Goal: Transaction & Acquisition: Purchase product/service

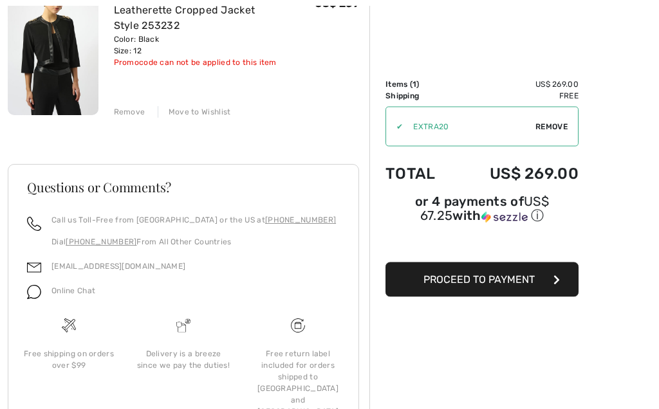
scroll to position [188, 0]
click at [508, 284] on span "Proceed to Payment" at bounding box center [478, 279] width 111 height 12
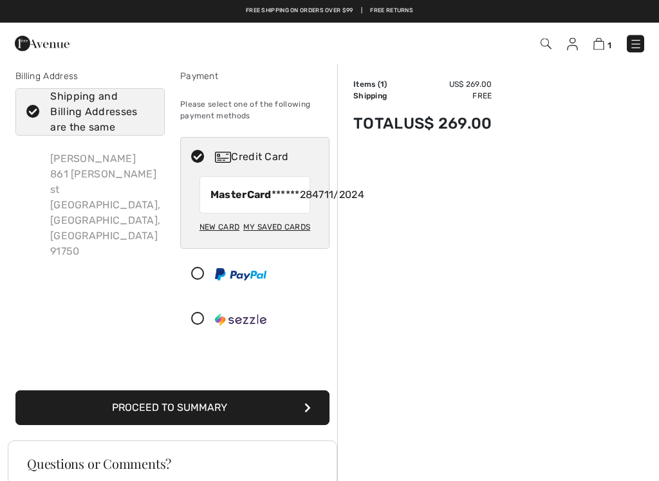
scroll to position [9, 0]
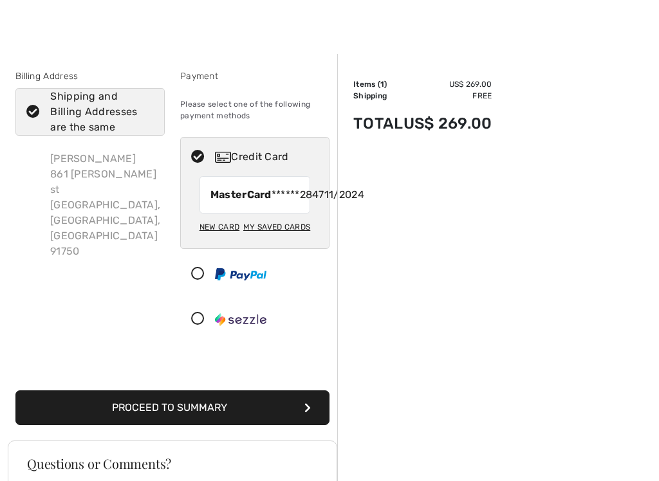
click at [226, 408] on button "Proceed to Summary" at bounding box center [172, 407] width 314 height 35
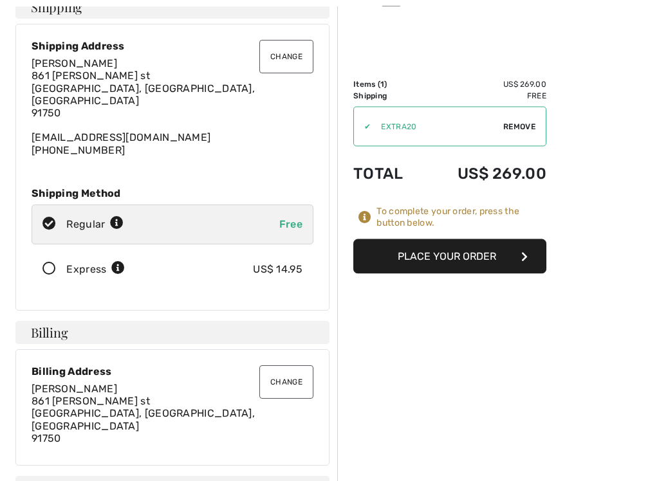
scroll to position [77, 0]
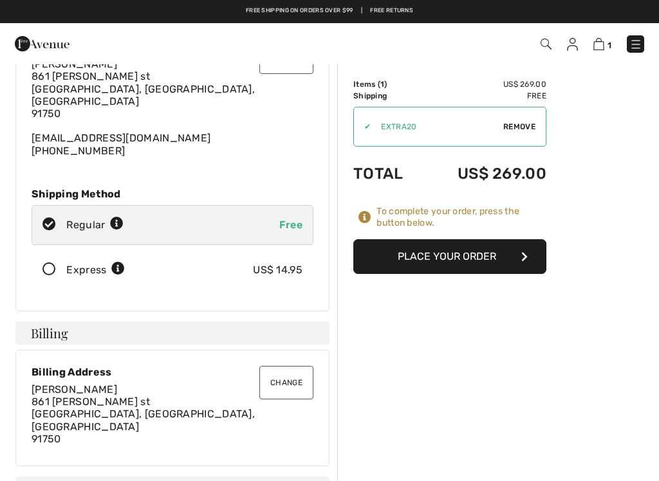
click at [462, 250] on button "Place Your Order" at bounding box center [449, 256] width 193 height 35
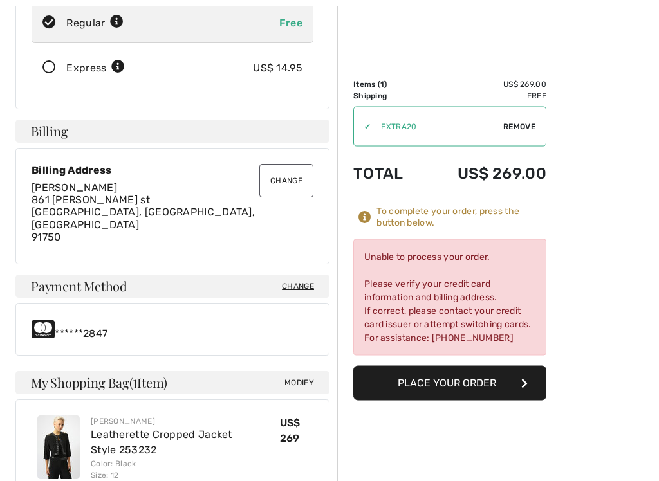
scroll to position [280, 0]
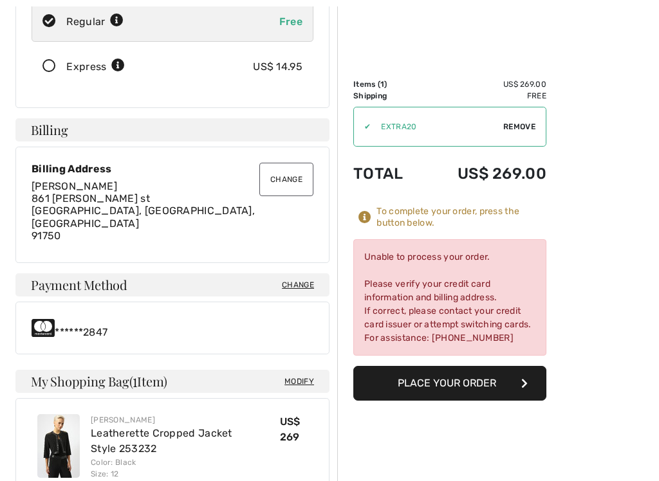
click at [460, 301] on div "Unable to process your order. Please verify your credit card information and bi…" at bounding box center [449, 297] width 193 height 116
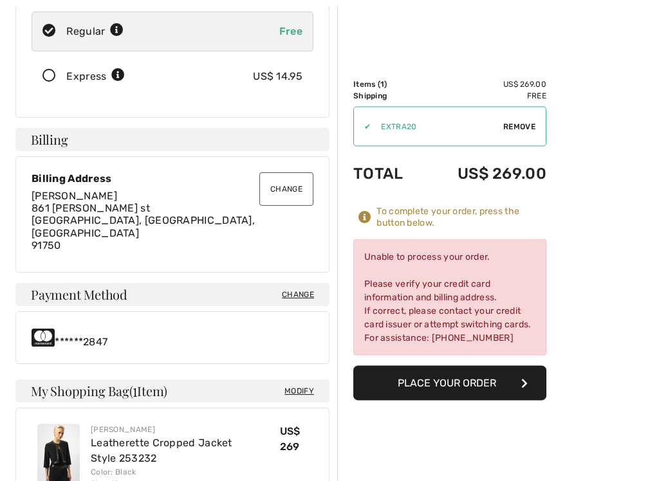
scroll to position [271, 0]
click at [306, 289] on span "Change" at bounding box center [298, 295] width 32 height 12
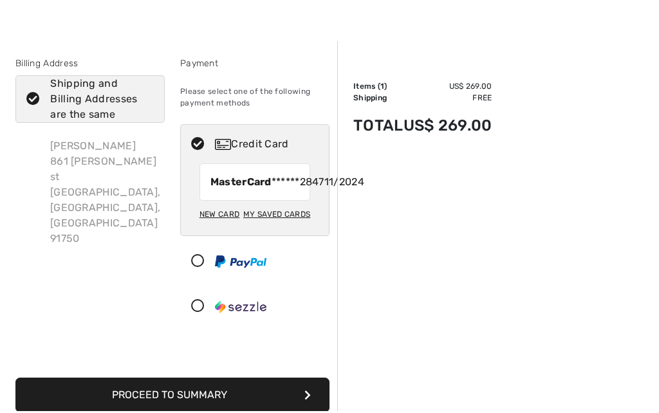
scroll to position [24, 0]
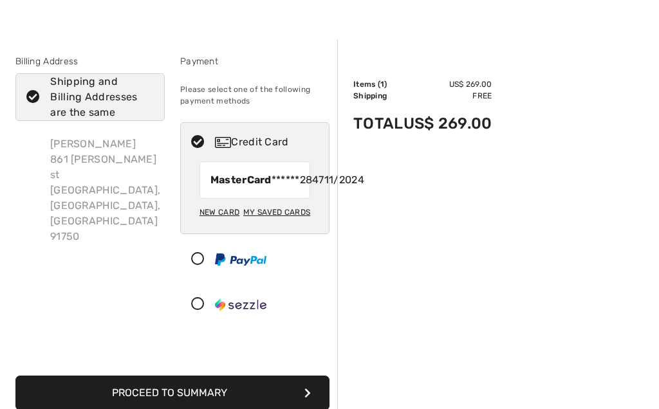
click at [199, 142] on icon at bounding box center [198, 143] width 34 height 14
click at [235, 223] on div "New Card" at bounding box center [219, 212] width 40 height 22
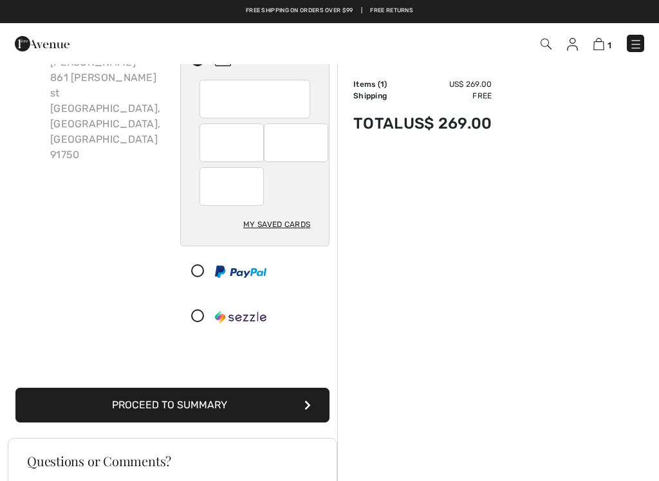
scroll to position [109, 0]
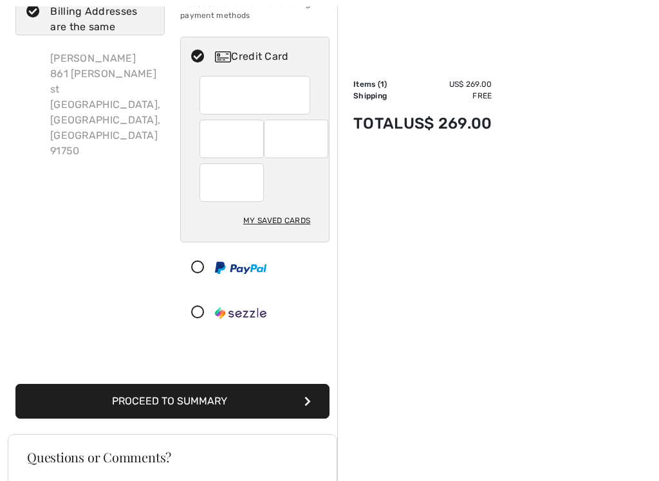
click at [291, 225] on div "My Saved Cards" at bounding box center [276, 221] width 67 height 22
radio input "true"
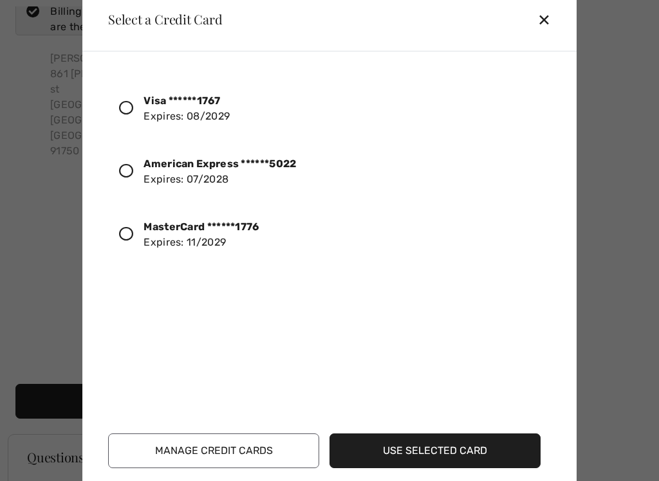
click at [129, 104] on icon at bounding box center [126, 108] width 14 height 14
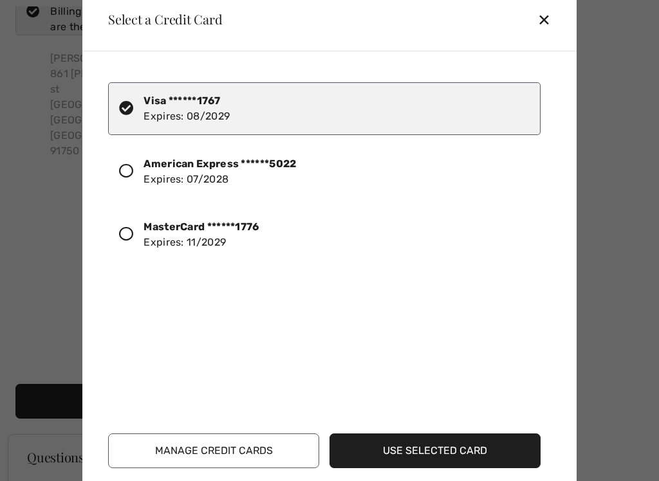
click at [241, 408] on button "Manage Credit Cards" at bounding box center [213, 451] width 211 height 35
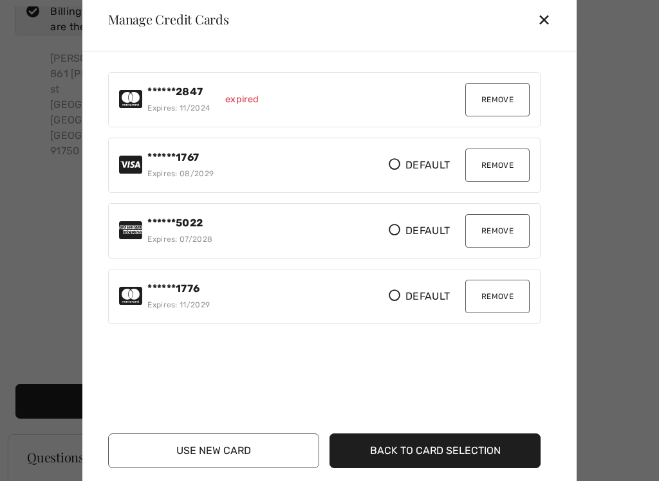
click at [506, 102] on button "Remove" at bounding box center [497, 99] width 64 height 33
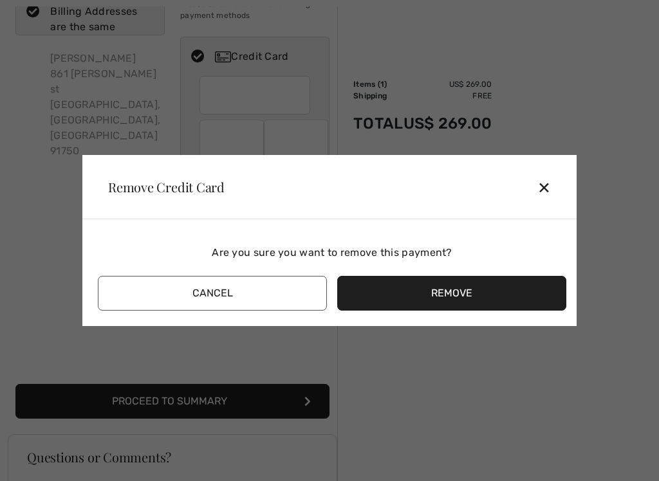
click at [459, 286] on button "Remove" at bounding box center [451, 293] width 229 height 35
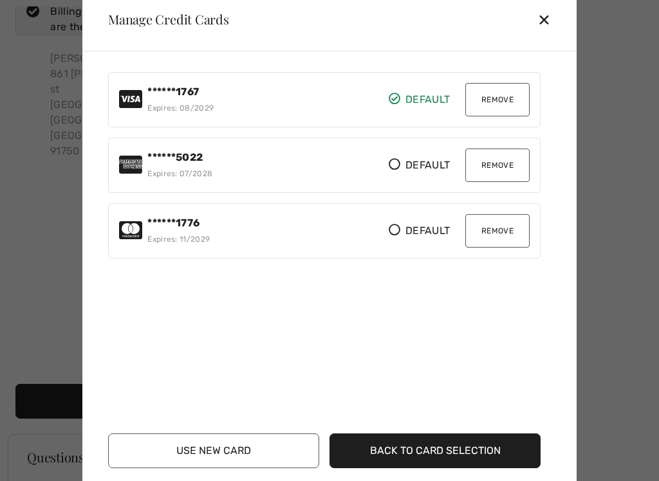
click at [508, 165] on button "Remove" at bounding box center [497, 165] width 64 height 33
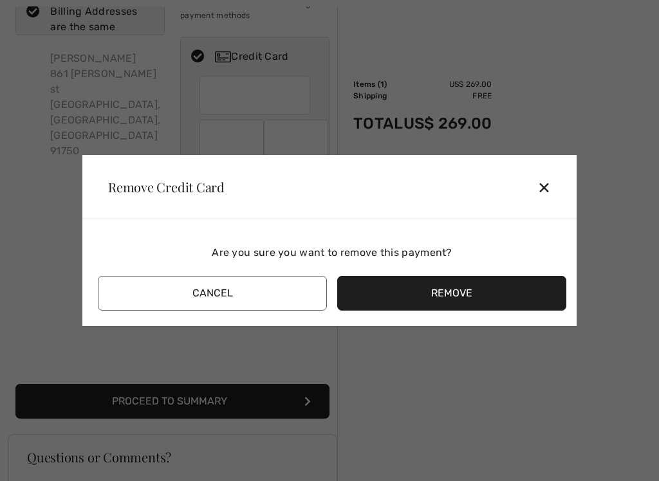
click at [461, 289] on button "Remove" at bounding box center [451, 293] width 229 height 35
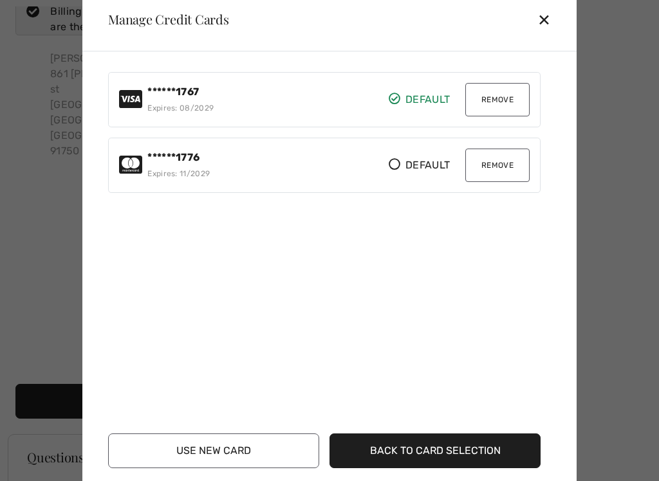
click at [507, 169] on button "Remove" at bounding box center [497, 165] width 64 height 33
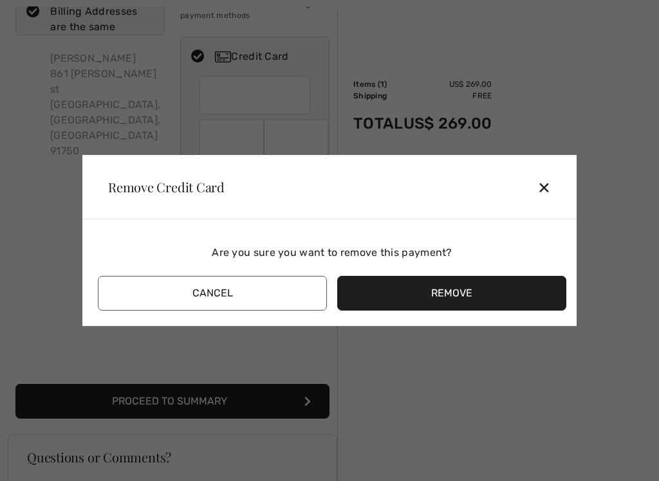
click at [455, 292] on button "Remove" at bounding box center [451, 293] width 229 height 35
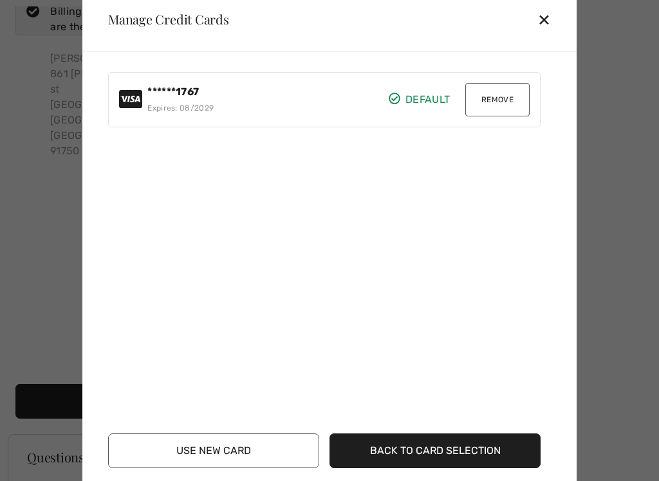
click at [253, 408] on button "Use New Card" at bounding box center [213, 451] width 211 height 35
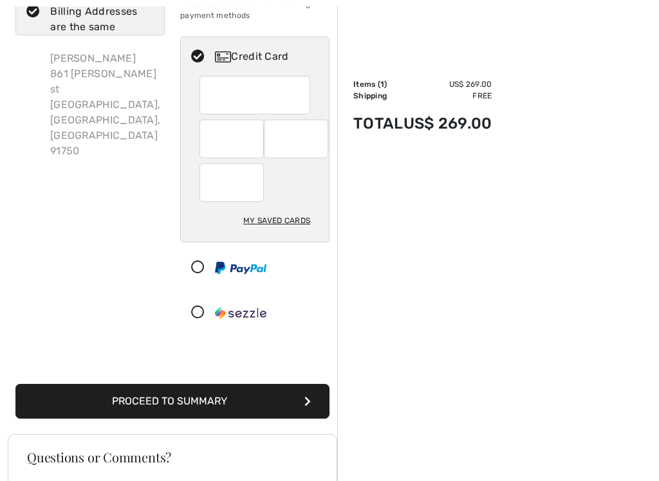
click at [241, 395] on button "Proceed to Summary" at bounding box center [172, 401] width 314 height 35
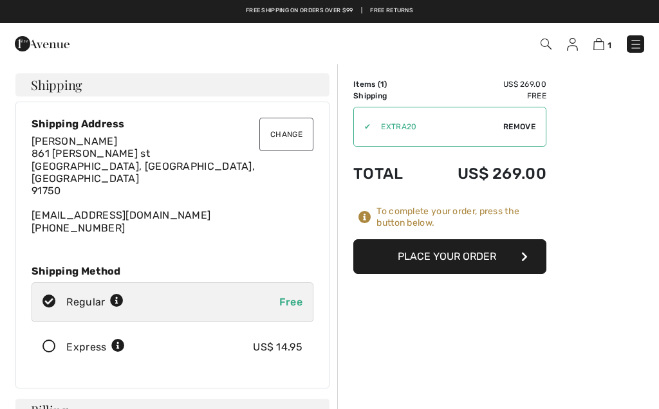
checkbox input "true"
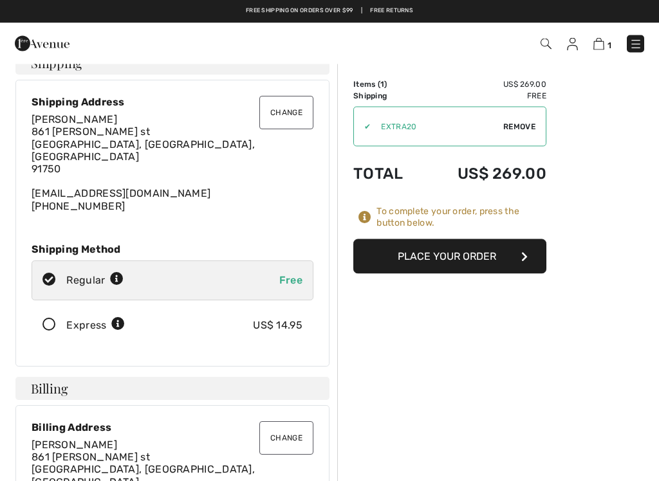
scroll to position [24, 0]
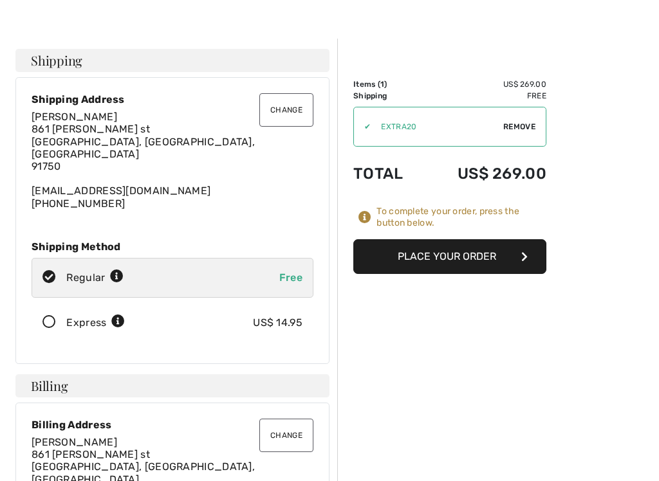
click at [454, 262] on button "Place Your Order" at bounding box center [449, 256] width 193 height 35
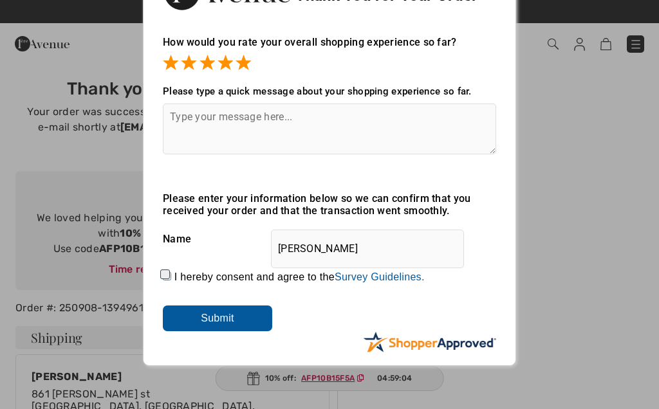
click at [235, 318] on input "Submit" at bounding box center [217, 319] width 109 height 26
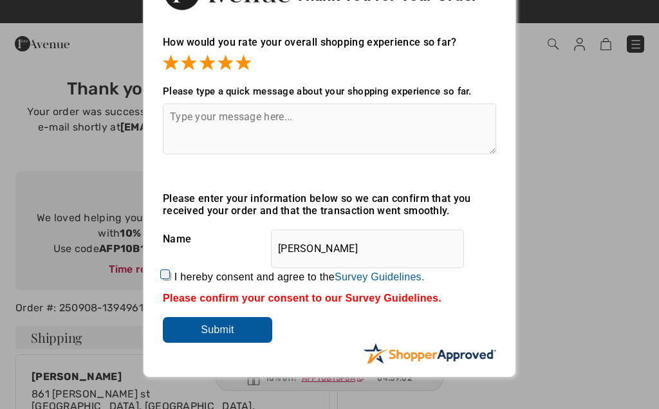
click at [228, 336] on input "Submit" at bounding box center [217, 330] width 109 height 26
click at [171, 280] on input "I hereby consent and agree to the By submitting a review, you grant permission …" at bounding box center [167, 276] width 8 height 8
checkbox input "true"
click at [240, 333] on input "Submit" at bounding box center [217, 330] width 109 height 26
